Goal: Task Accomplishment & Management: Use online tool/utility

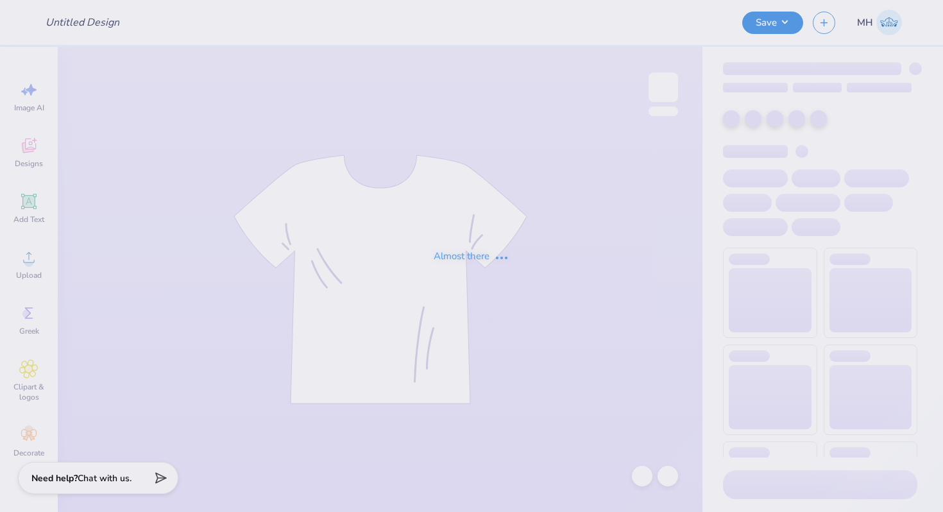
type input "Her Campus"
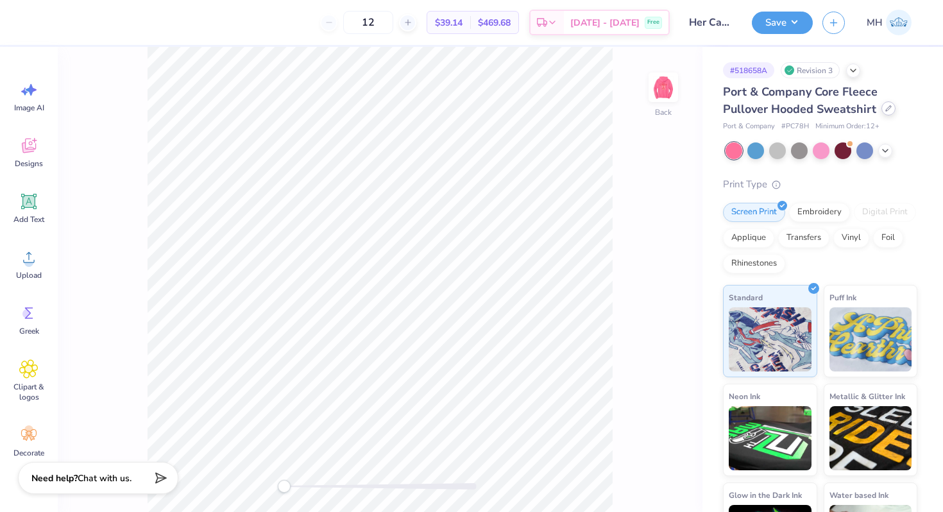
click at [885, 106] on icon at bounding box center [888, 108] width 6 height 6
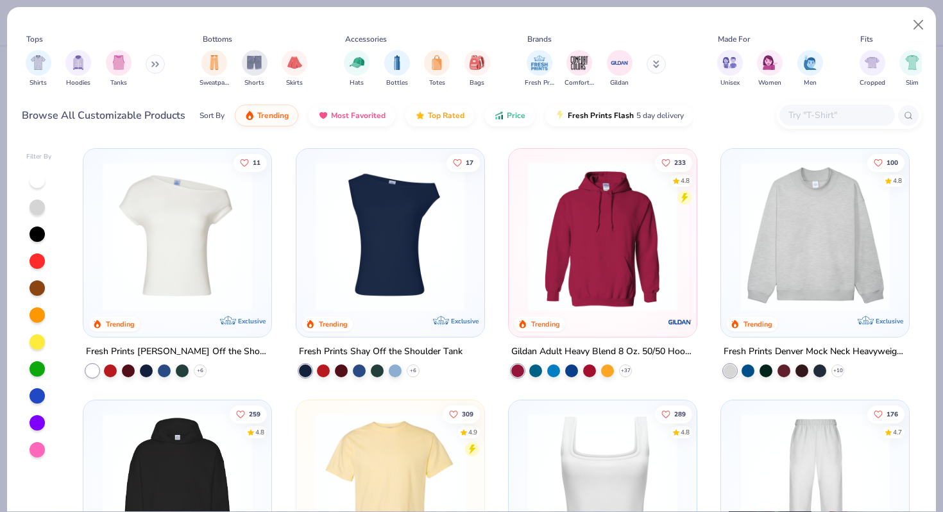
click at [420, 448] on img at bounding box center [390, 487] width 162 height 149
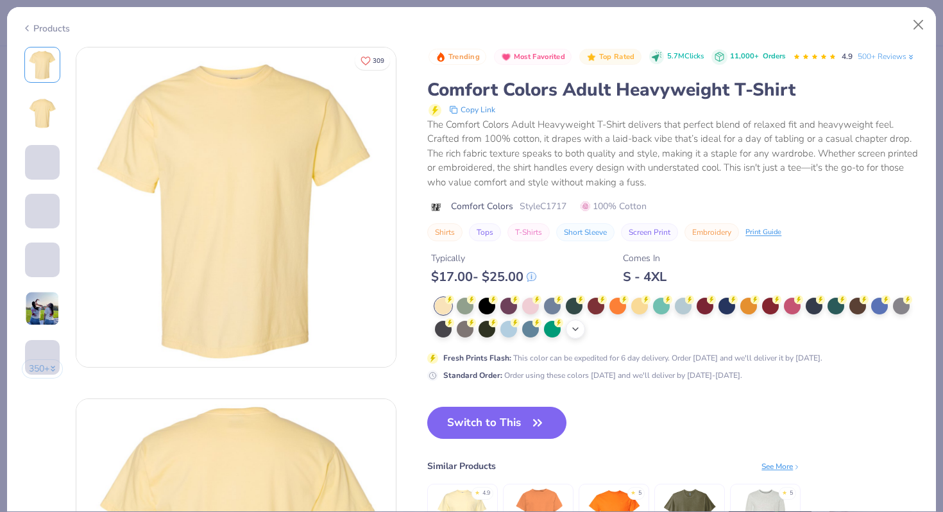
click at [574, 328] on icon at bounding box center [575, 329] width 10 height 10
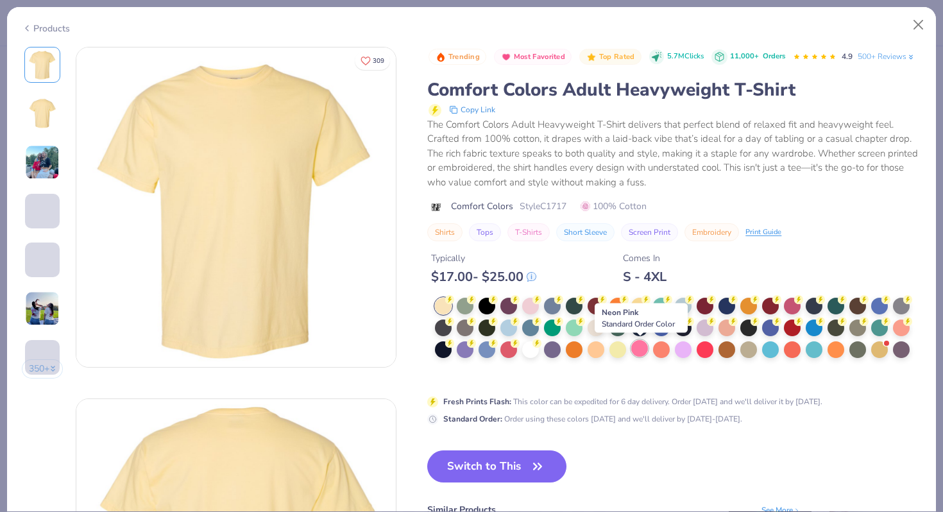
click at [638, 349] on div at bounding box center [639, 348] width 17 height 17
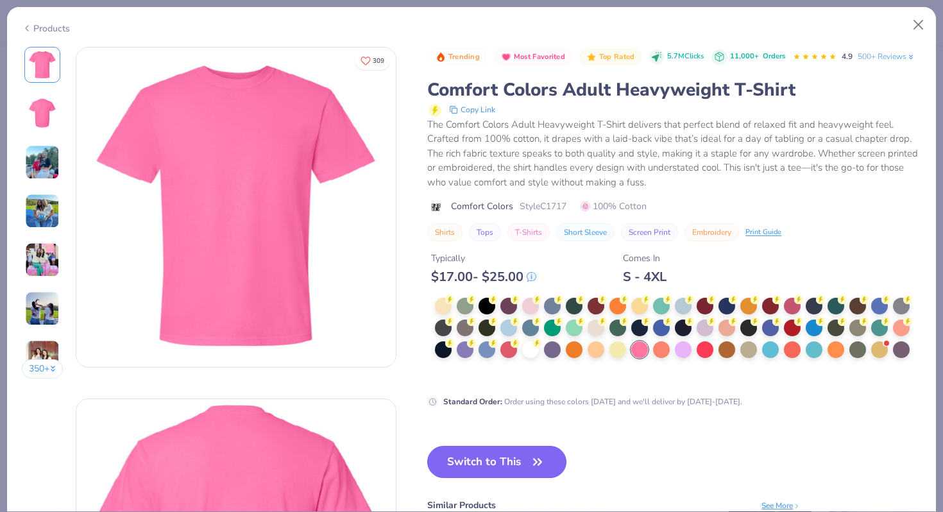
click at [482, 455] on button "Switch to This" at bounding box center [496, 462] width 139 height 32
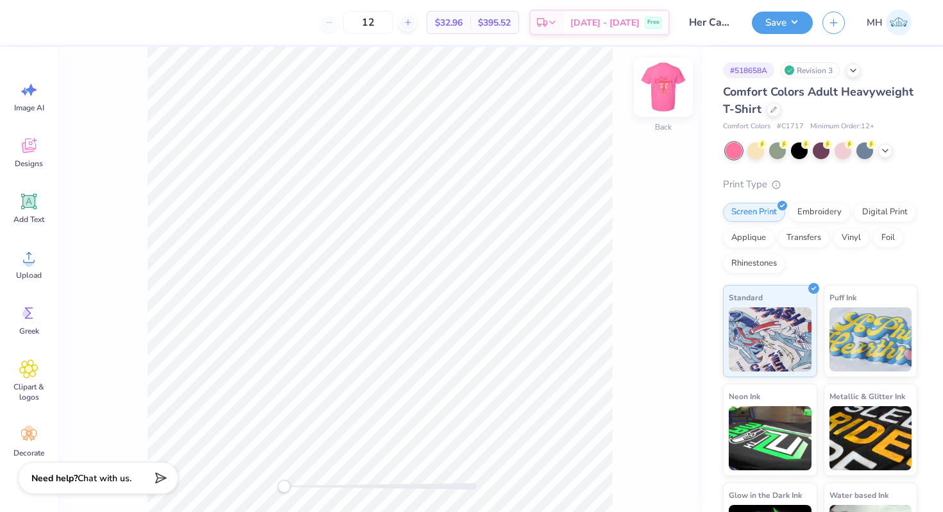
click at [657, 85] on img at bounding box center [663, 87] width 51 height 51
click at [767, 22] on button "Save" at bounding box center [782, 21] width 61 height 22
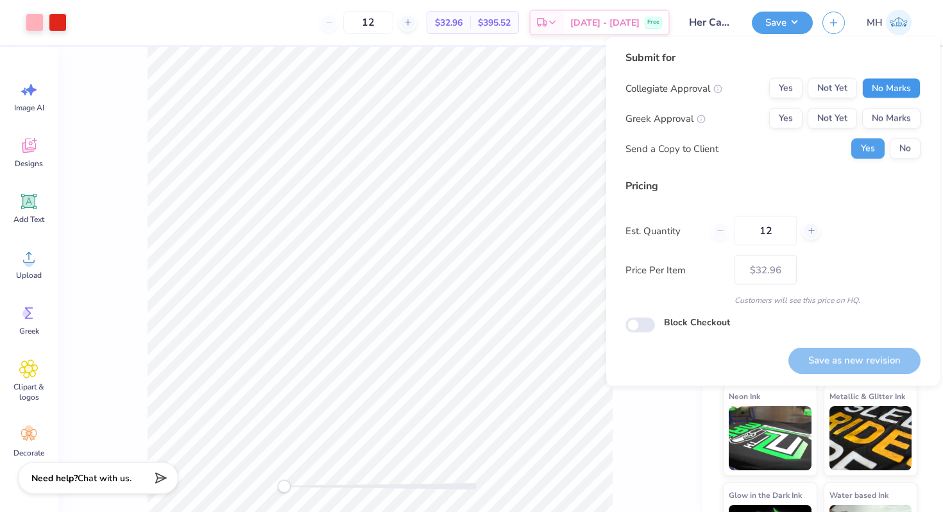
click at [867, 84] on button "No Marks" at bounding box center [891, 88] width 58 height 21
click at [876, 112] on button "No Marks" at bounding box center [891, 118] width 58 height 21
click at [850, 359] on button "Save as new revision" at bounding box center [854, 360] width 132 height 26
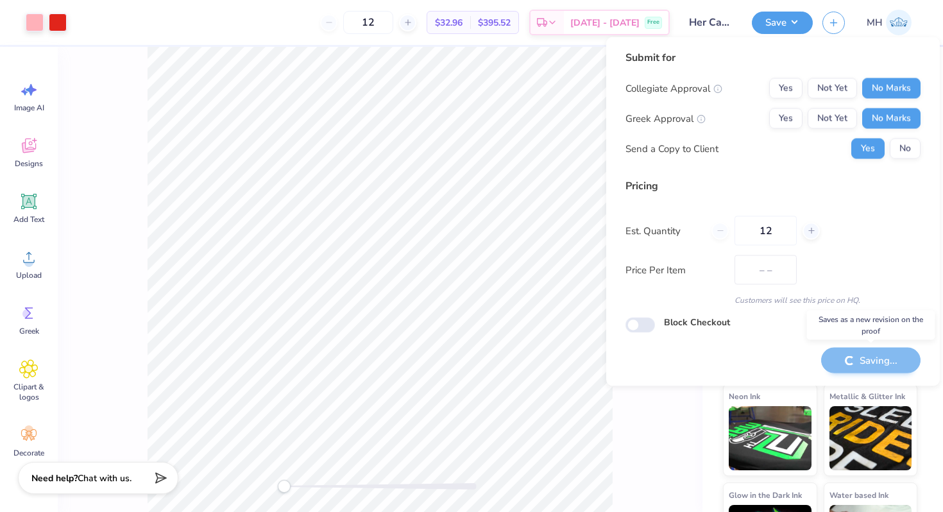
type input "$32.96"
